Goal: Transaction & Acquisition: Book appointment/travel/reservation

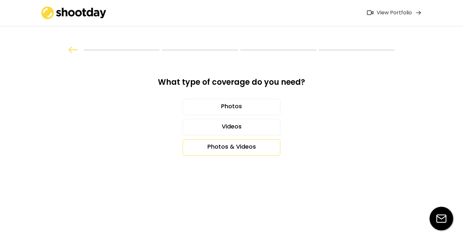
click at [230, 141] on div "Photos & Videos" at bounding box center [232, 147] width 98 height 16
